Goal: Task Accomplishment & Management: Manage account settings

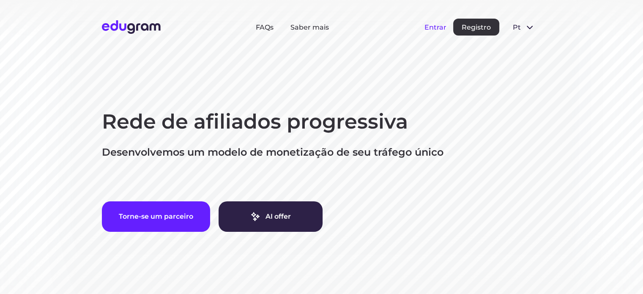
click at [436, 27] on button "Entrar" at bounding box center [435, 27] width 22 height 8
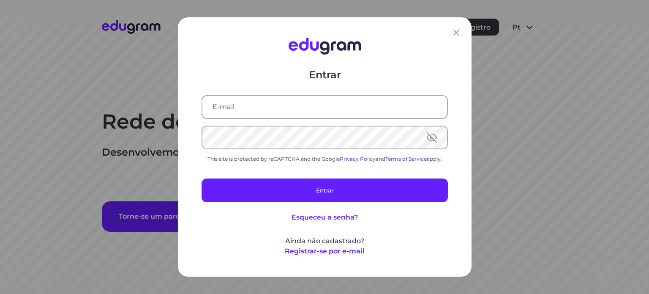
type input "[EMAIL_ADDRESS][DOMAIN_NAME]"
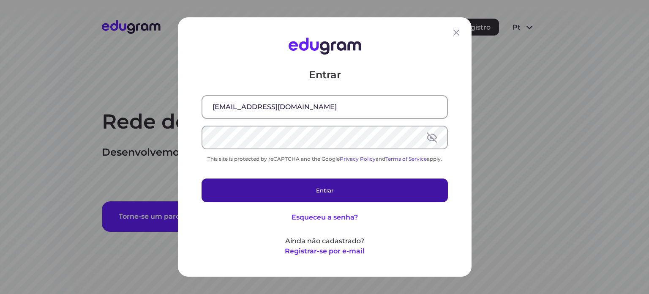
click at [295, 201] on button "Entrar" at bounding box center [325, 190] width 246 height 24
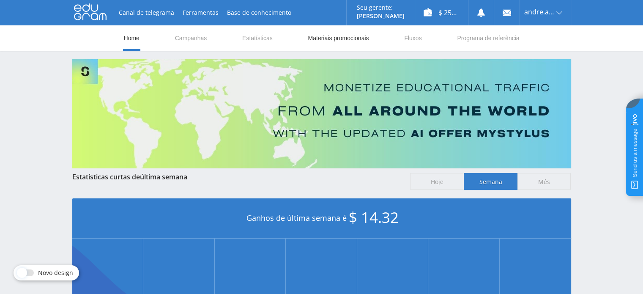
click at [323, 35] on link "Materiais promocionais" at bounding box center [338, 37] width 63 height 25
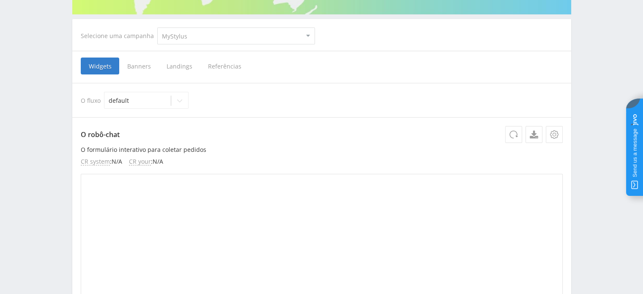
scroll to position [169, 0]
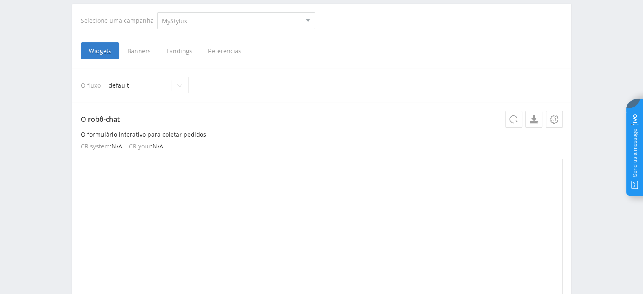
click at [176, 47] on span "Landings" at bounding box center [179, 50] width 41 height 17
click at [0, 0] on input "Landings" at bounding box center [0, 0] width 0 height 0
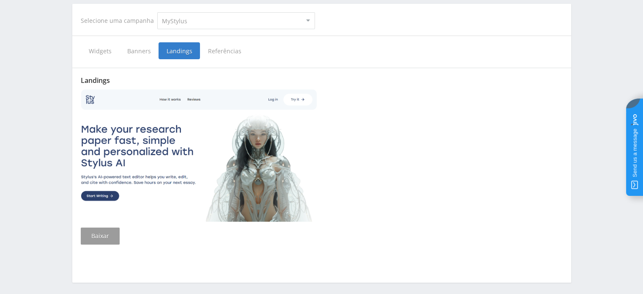
click at [140, 52] on span "Banners" at bounding box center [138, 50] width 39 height 17
click at [0, 0] on input "Banners" at bounding box center [0, 0] width 0 height 0
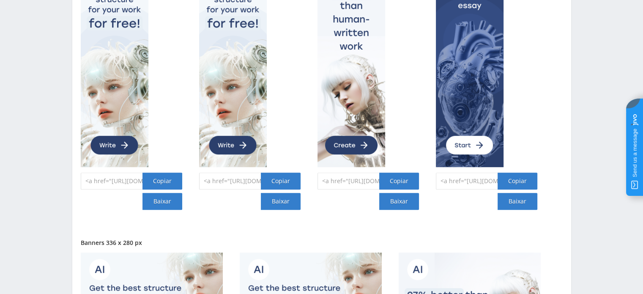
scroll to position [465, 0]
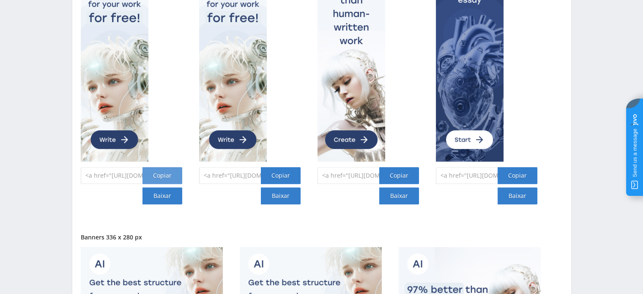
click at [154, 176] on div "Copiar" at bounding box center [162, 175] width 40 height 17
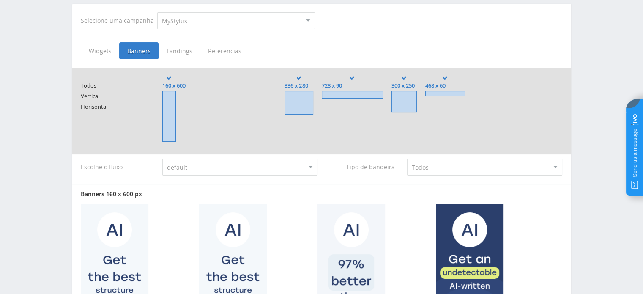
scroll to position [0, 0]
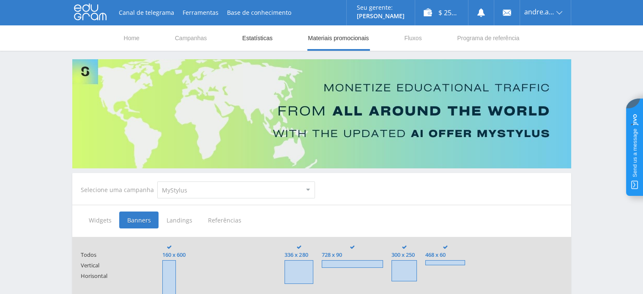
click at [259, 35] on link "Estatísticas" at bounding box center [257, 37] width 32 height 25
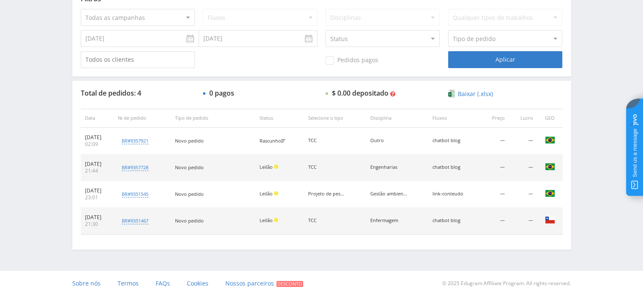
scroll to position [238, 0]
